Goal: Task Accomplishment & Management: Use online tool/utility

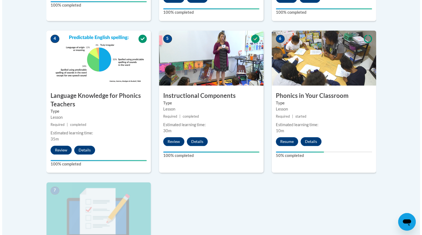
scroll to position [298, 0]
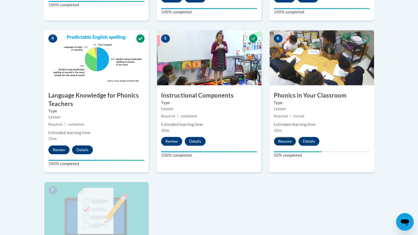
click at [286, 141] on button "Resume" at bounding box center [285, 141] width 22 height 9
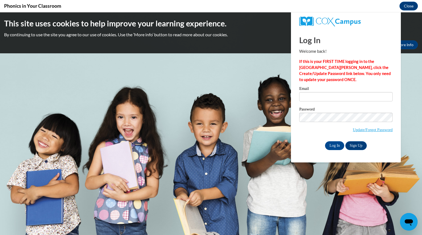
scroll to position [0, 0]
type input "hernandezrobyn@aasd.k12.wi.us"
click at [332, 144] on input "Log In" at bounding box center [334, 145] width 19 height 9
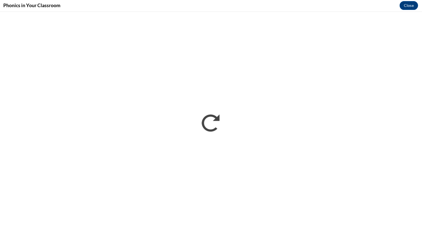
scroll to position [297, 0]
